Goal: Transaction & Acquisition: Book appointment/travel/reservation

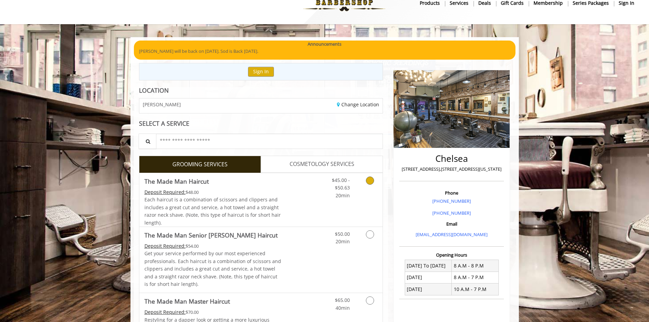
scroll to position [34, 0]
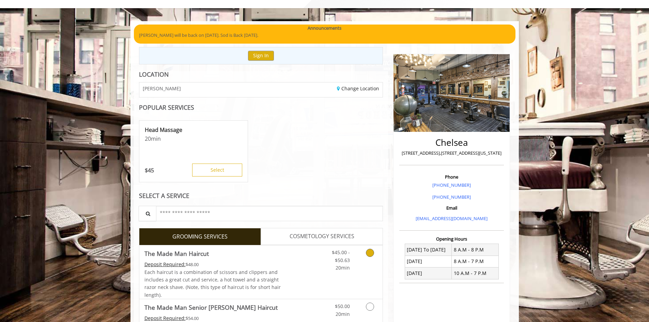
click at [371, 251] on icon "Grooming services" at bounding box center [370, 253] width 8 height 8
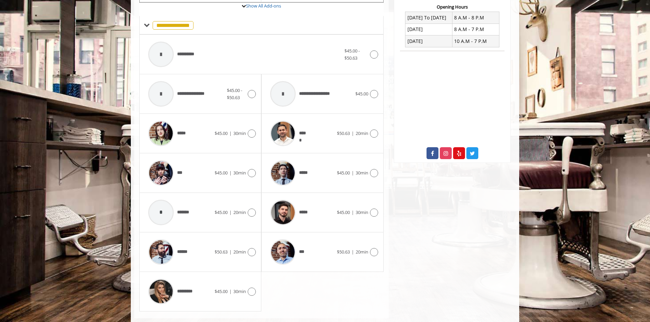
scroll to position [279, 0]
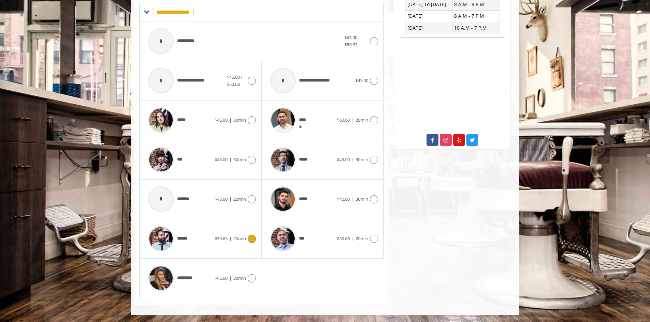
click at [253, 237] on icon at bounding box center [252, 239] width 8 height 8
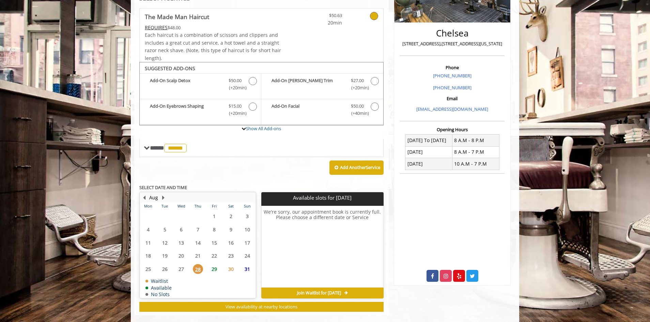
scroll to position [154, 0]
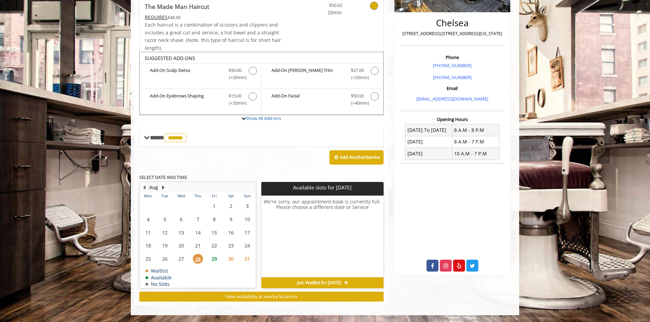
click at [162, 187] on button "Next Month" at bounding box center [162, 187] width 5 height 7
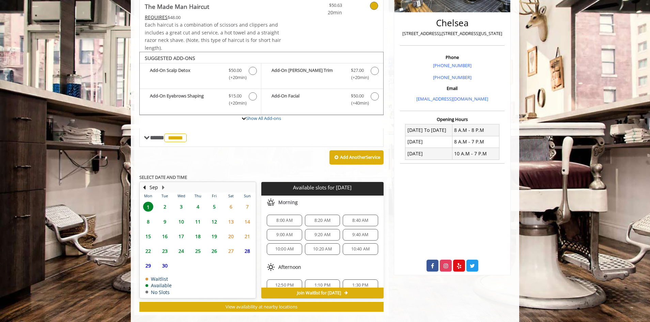
click at [164, 206] on span "2" at bounding box center [165, 207] width 10 height 10
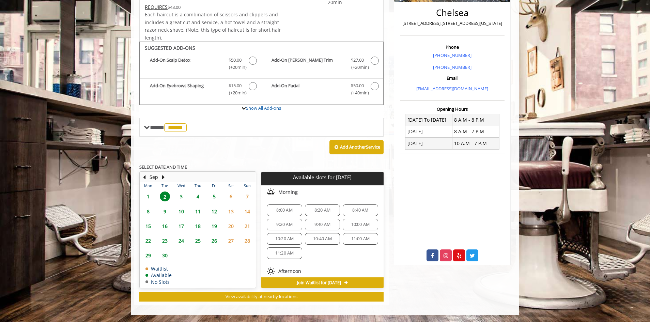
click at [182, 196] on span "3" at bounding box center [181, 196] width 10 height 10
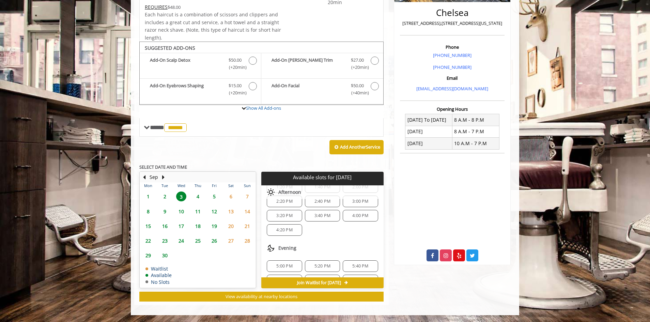
scroll to position [131, 0]
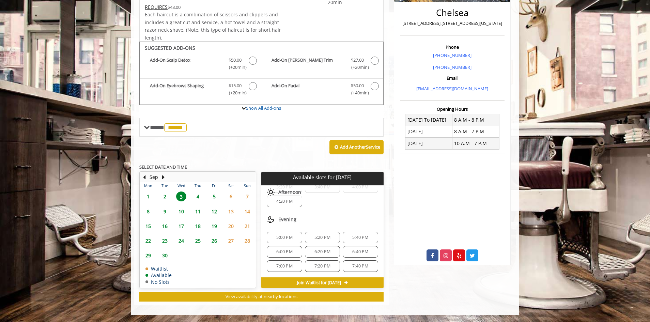
click at [278, 250] on span "6:00 PM" at bounding box center [284, 251] width 16 height 5
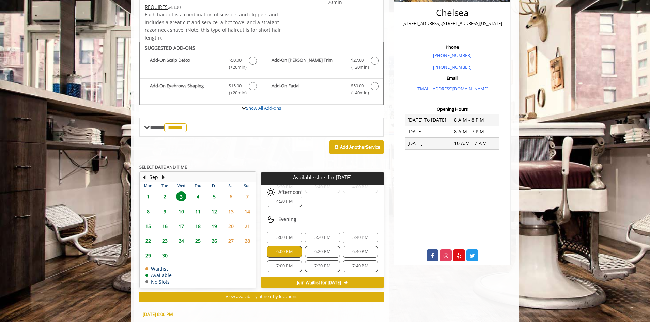
scroll to position [287, 0]
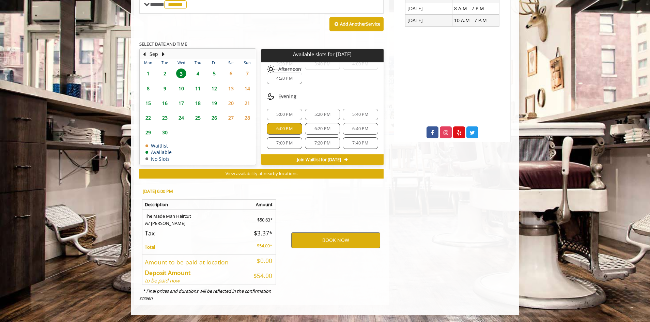
drag, startPoint x: 289, startPoint y: 294, endPoint x: 301, endPoint y: 296, distance: 12.0
click at [301, 296] on div "[DATE] 6:00 PM Description Amount The Made Man Haircut w/ [PERSON_NAME] $50.63*…" at bounding box center [261, 243] width 254 height 123
click at [301, 296] on div "BOOK NOW" at bounding box center [336, 240] width 106 height 116
click at [330, 238] on button "BOOK NOW" at bounding box center [335, 240] width 89 height 16
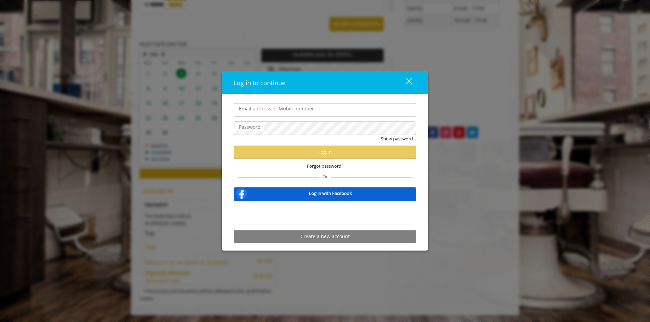
type input "**********"
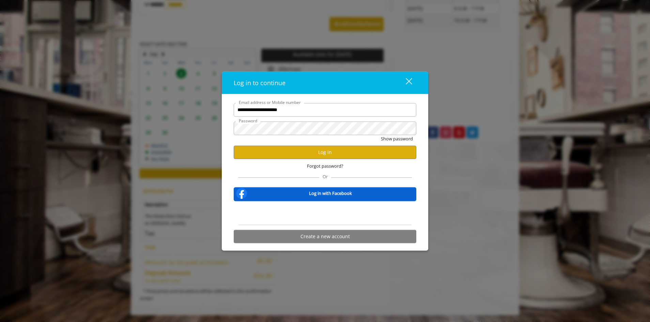
scroll to position [0, 0]
click at [303, 149] on button "Log in" at bounding box center [325, 151] width 183 height 13
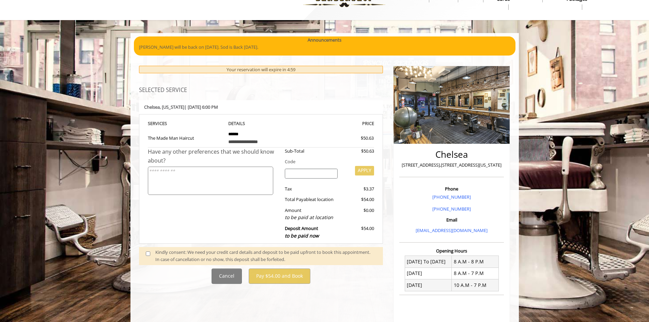
scroll to position [34, 0]
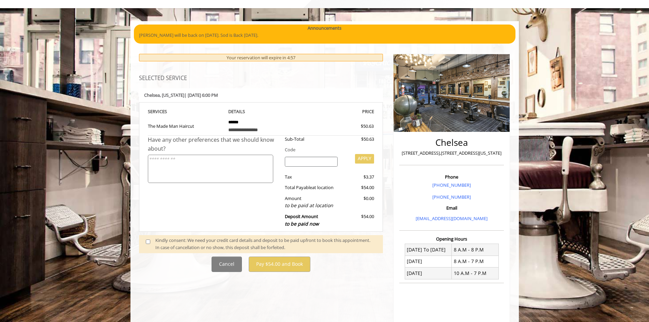
click at [178, 248] on div "Kindly consent: We need your credit card details and deposit to be paid upfront…" at bounding box center [265, 244] width 221 height 14
click at [146, 246] on span at bounding box center [151, 244] width 20 height 14
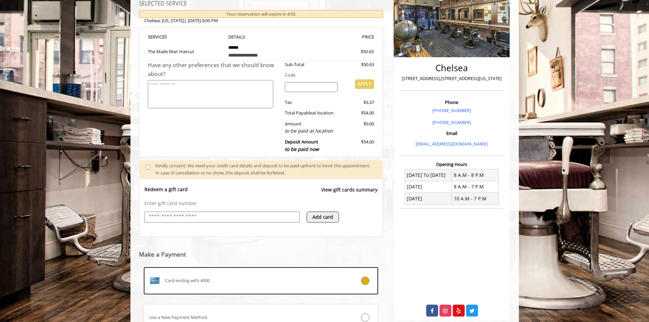
scroll to position [166, 0]
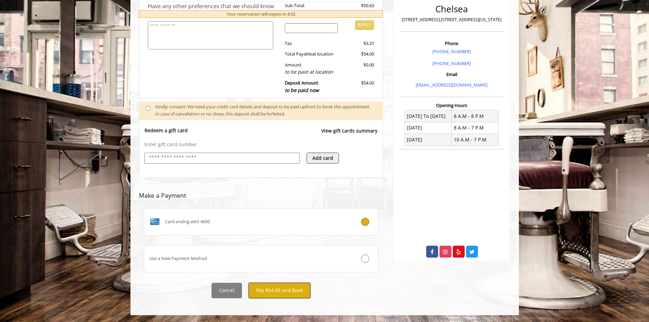
click at [273, 290] on button "Pay $54.00 and Book" at bounding box center [280, 290] width 62 height 15
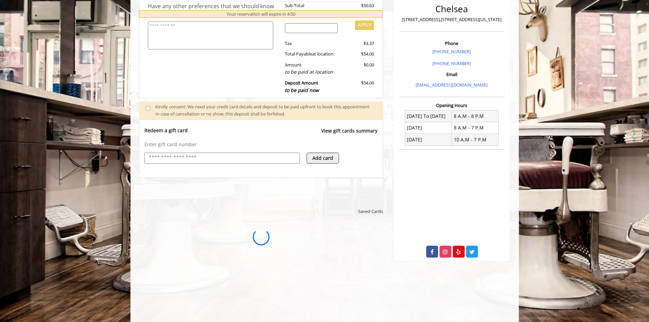
scroll to position [0, 0]
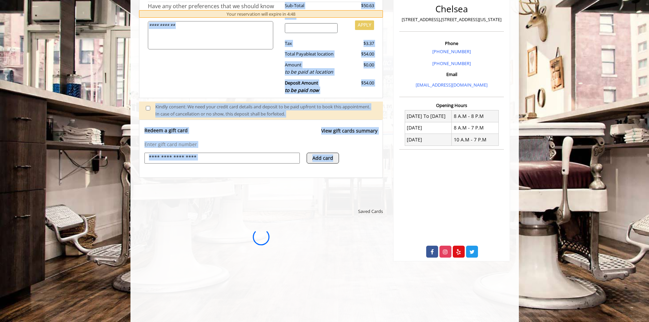
drag, startPoint x: 363, startPoint y: 193, endPoint x: 145, endPoint y: 47, distance: 262.4
click at [145, 47] on div "**********" at bounding box center [261, 181] width 244 height 523
click at [167, 72] on div "Have any other preferences that we should know about?" at bounding box center [214, 49] width 132 height 95
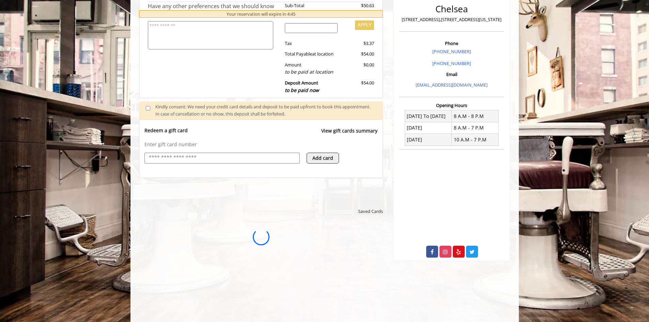
drag, startPoint x: 368, startPoint y: 230, endPoint x: 361, endPoint y: 233, distance: 7.8
click at [355, 245] on html "**********" at bounding box center [260, 236] width 235 height 22
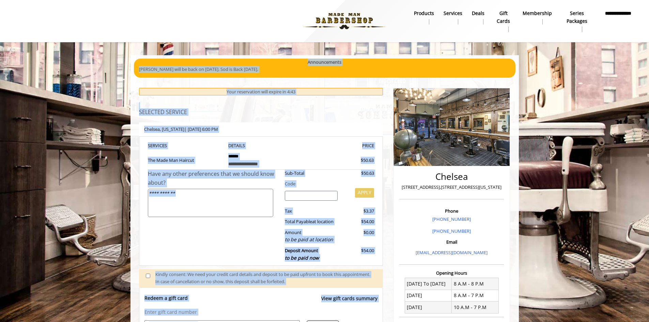
drag, startPoint x: 382, startPoint y: 222, endPoint x: 125, endPoint y: 50, distance: 309.1
click at [125, 50] on div "**********" at bounding box center [324, 314] width 649 height 628
click at [135, 60] on div "Announcements [PERSON_NAME] will be back on [DATE]. Sod is Back [DATE]." at bounding box center [324, 68] width 381 height 19
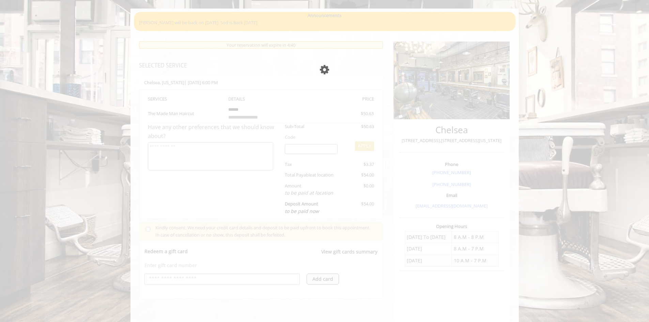
scroll to position [235, 0]
